Goal: Information Seeking & Learning: Learn about a topic

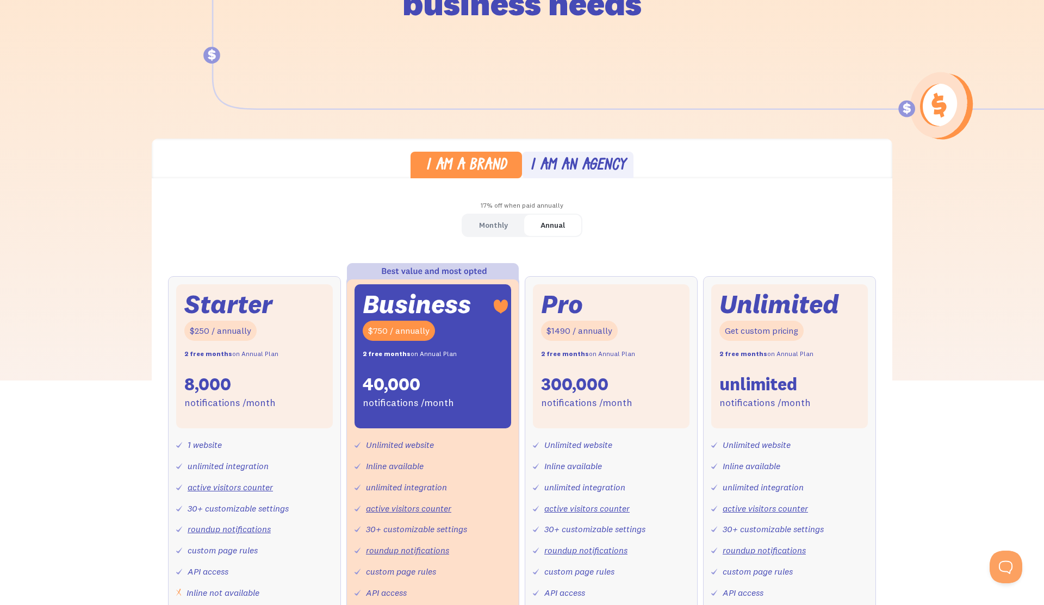
click at [504, 231] on div "Monthly" at bounding box center [493, 225] width 29 height 16
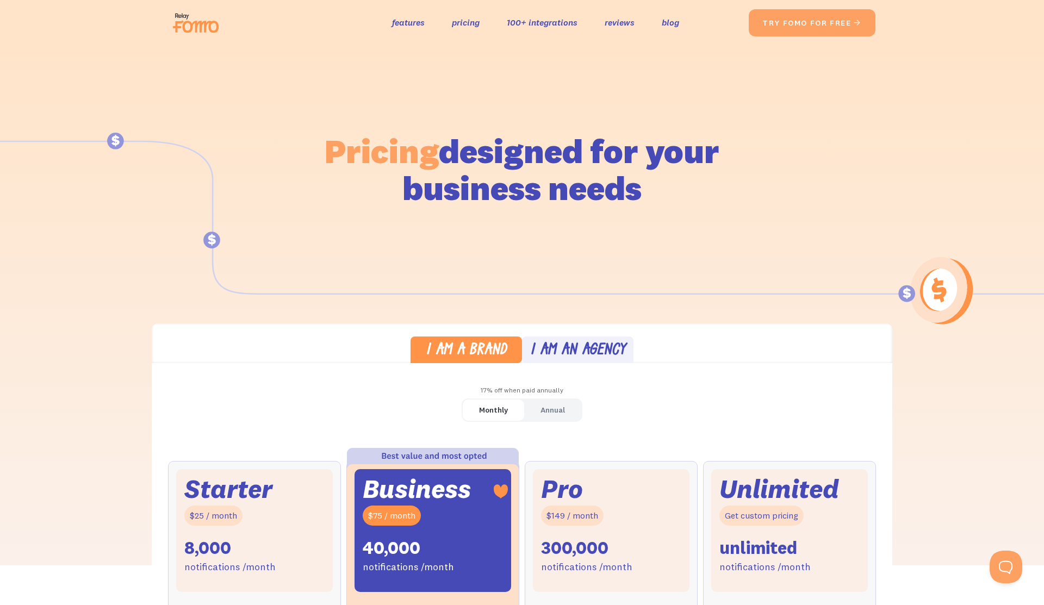
click at [192, 10] on img at bounding box center [199, 22] width 61 height 35
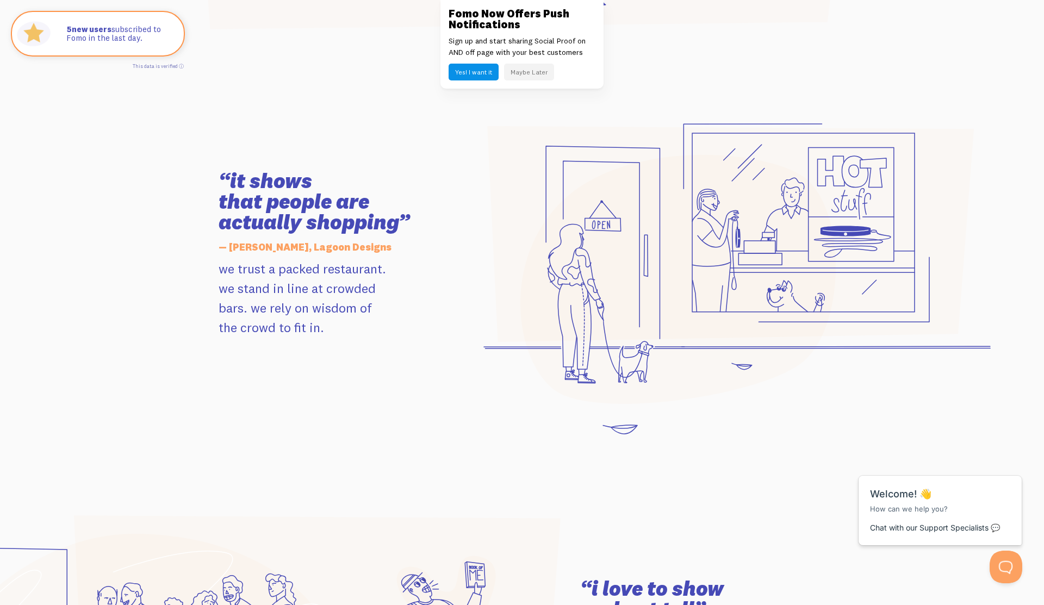
scroll to position [1019, 0]
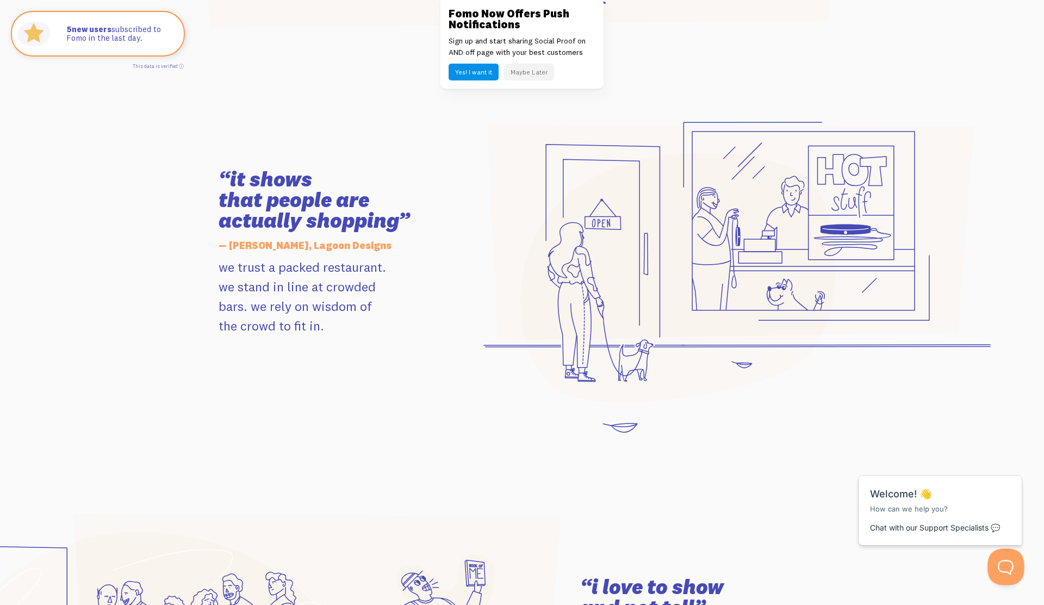
click at [1010, 569] on button "Open Beacon popover" at bounding box center [1003, 565] width 33 height 33
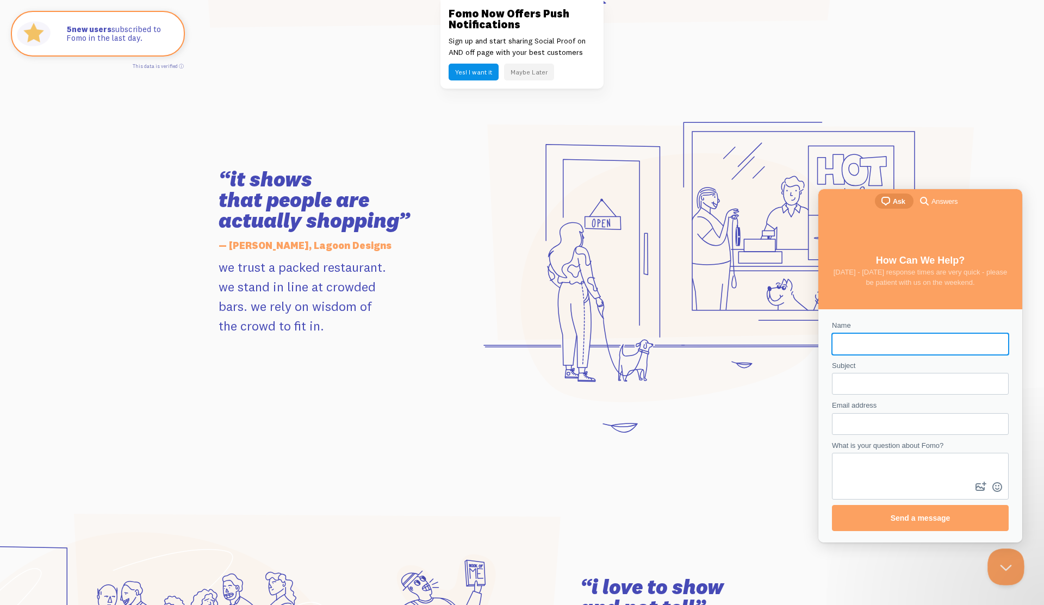
scroll to position [0, 0]
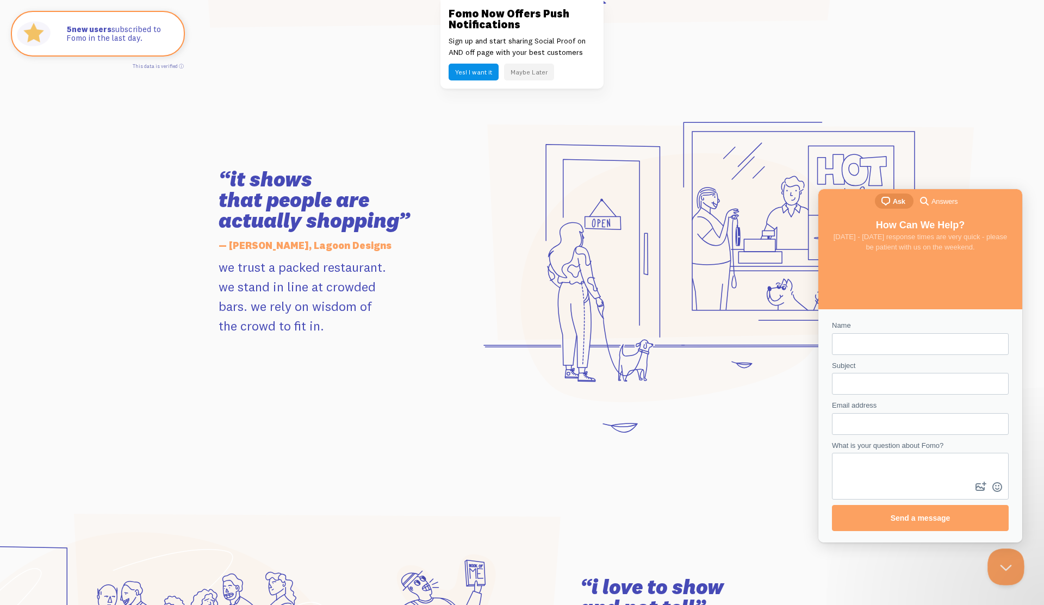
click at [997, 561] on button "Close Beacon popover" at bounding box center [1003, 565] width 33 height 33
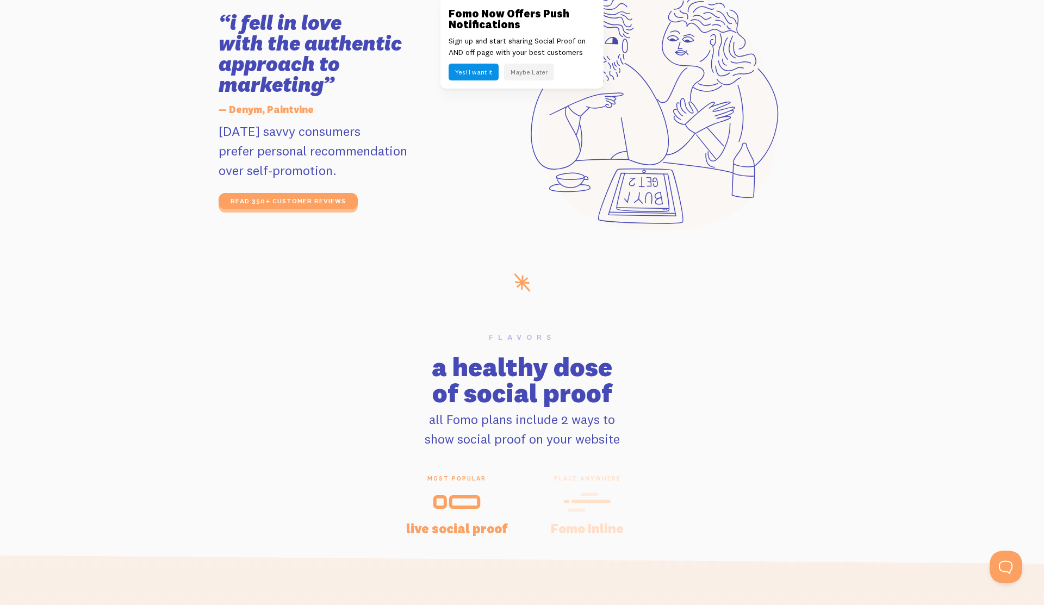
scroll to position [1897, 0]
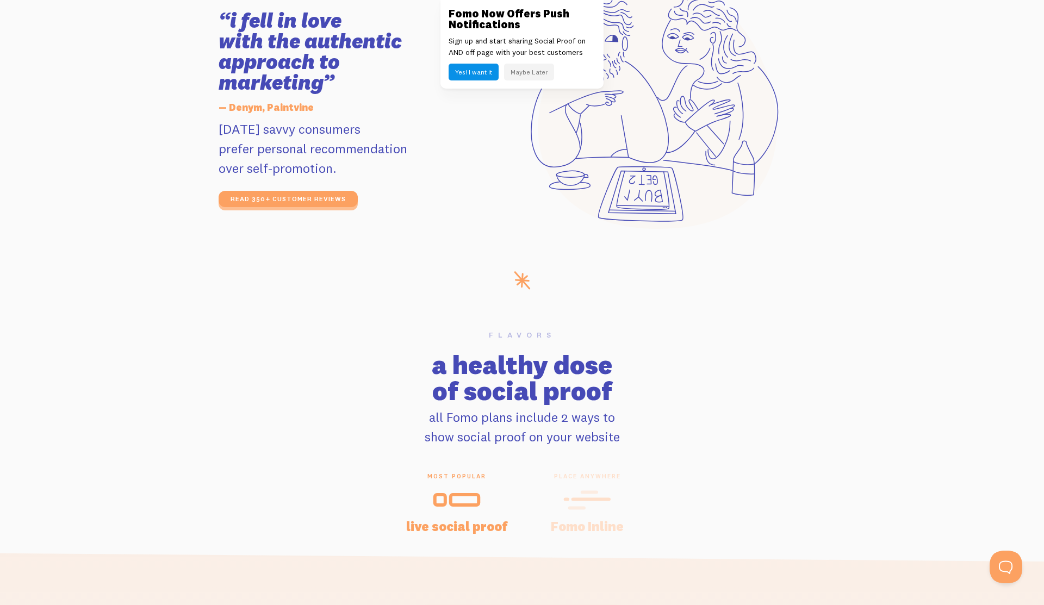
click at [539, 78] on button "Maybe Later" at bounding box center [529, 72] width 50 height 17
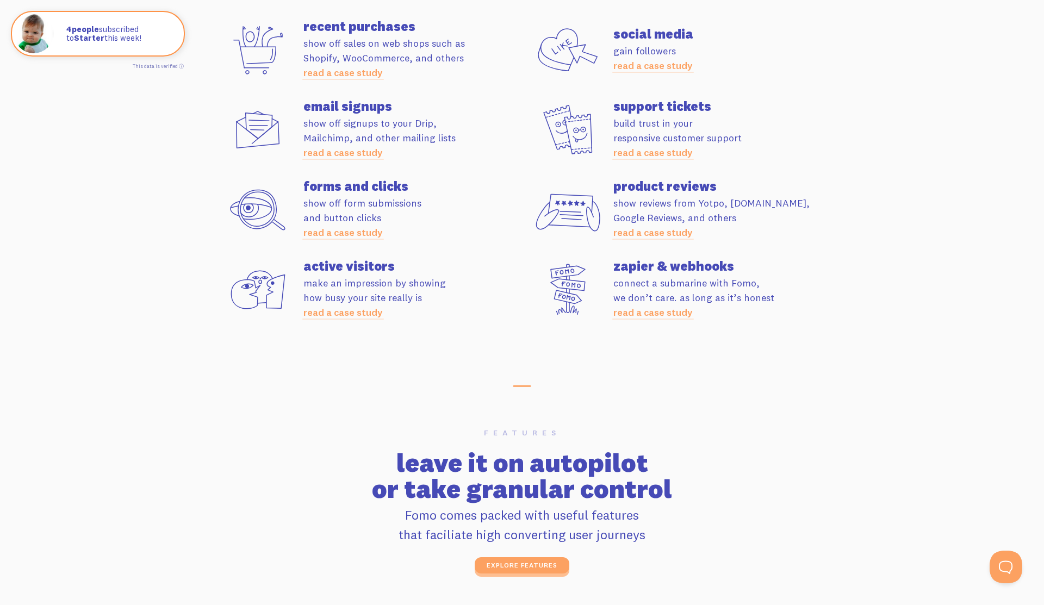
scroll to position [3093, 0]
